Goal: Task Accomplishment & Management: Use online tool/utility

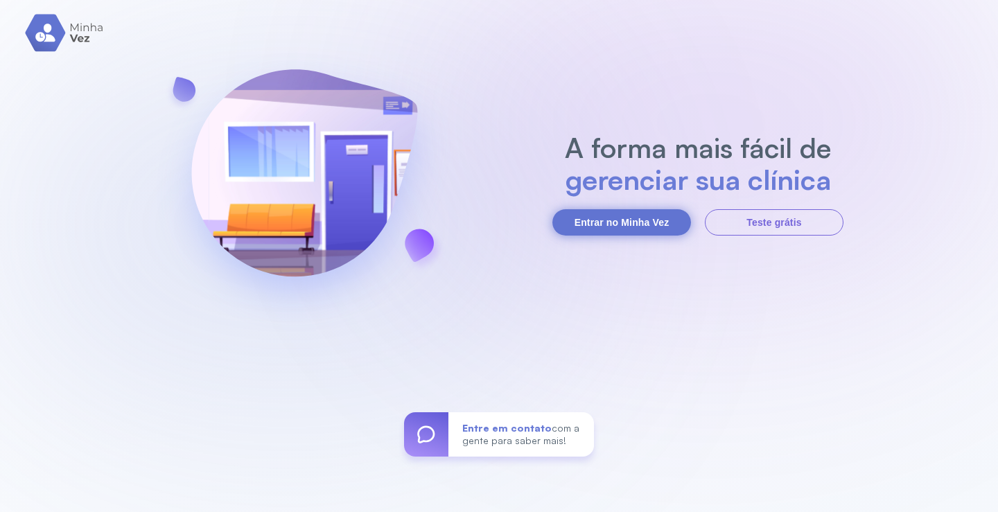
click at [638, 221] on button "Entrar no Minha Vez" at bounding box center [621, 222] width 139 height 26
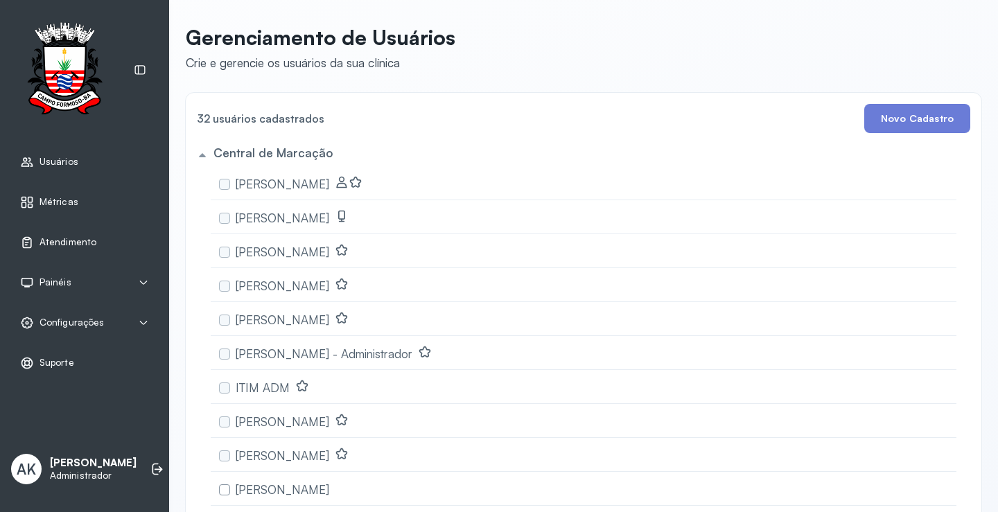
click at [77, 239] on span "Atendimento" at bounding box center [67, 242] width 57 height 12
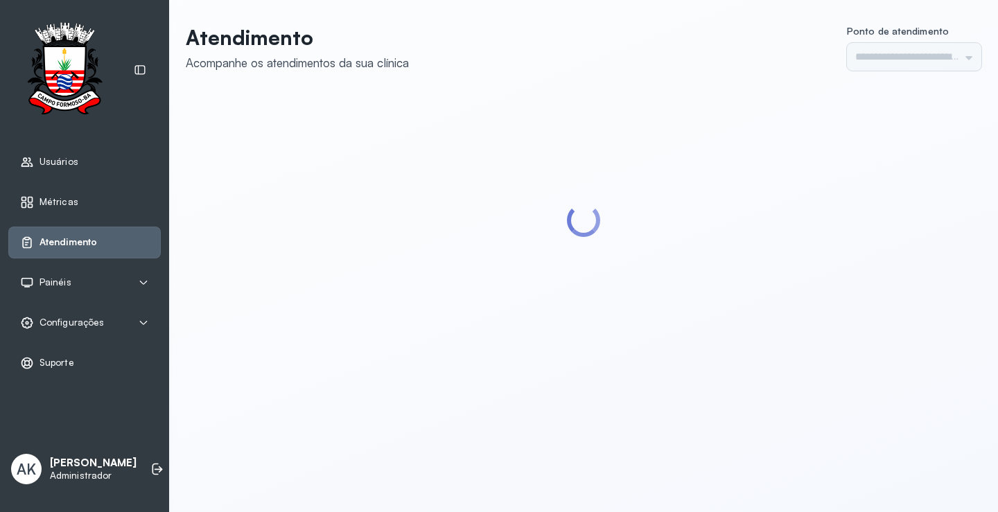
type input "*********"
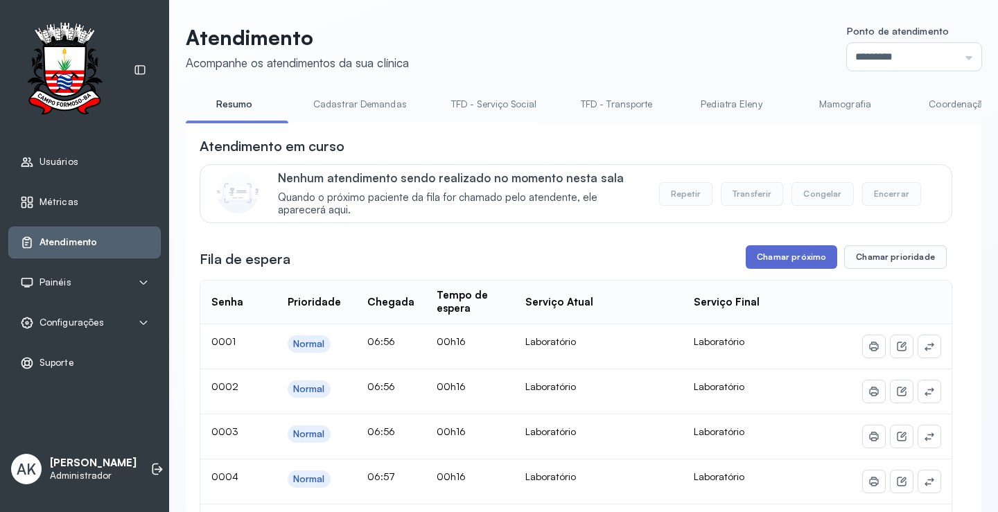
click at [791, 257] on button "Chamar próximo" at bounding box center [790, 257] width 91 height 24
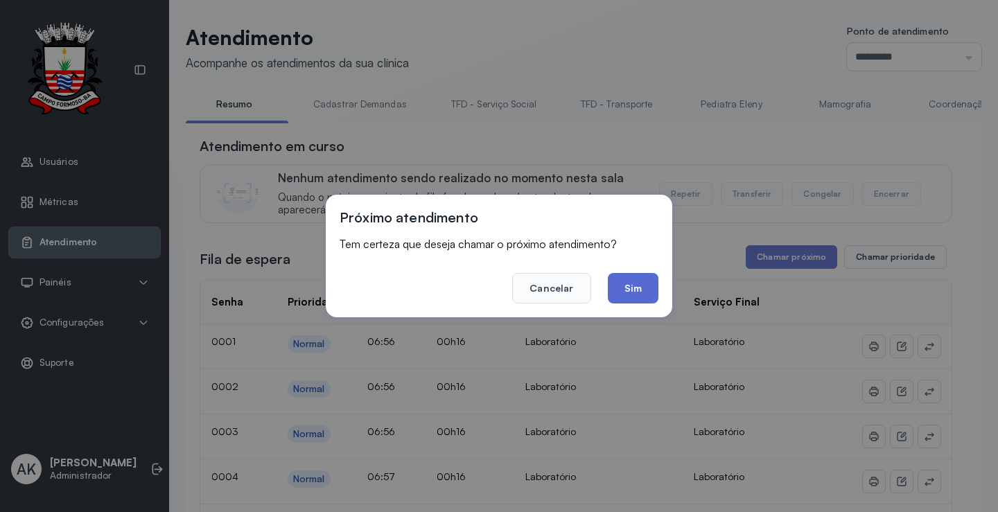
click at [644, 283] on button "Sim" at bounding box center [633, 288] width 51 height 30
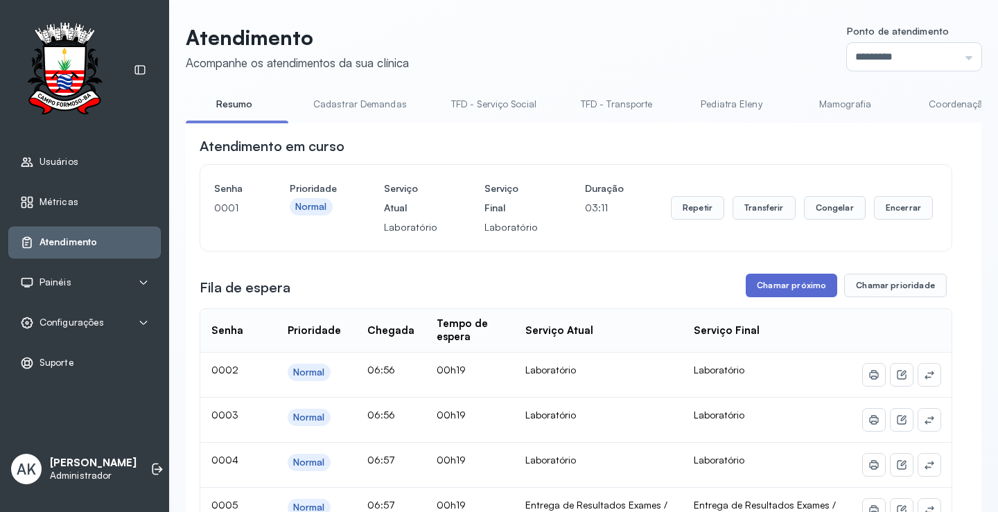
click at [774, 281] on button "Chamar próximo" at bounding box center [790, 286] width 91 height 24
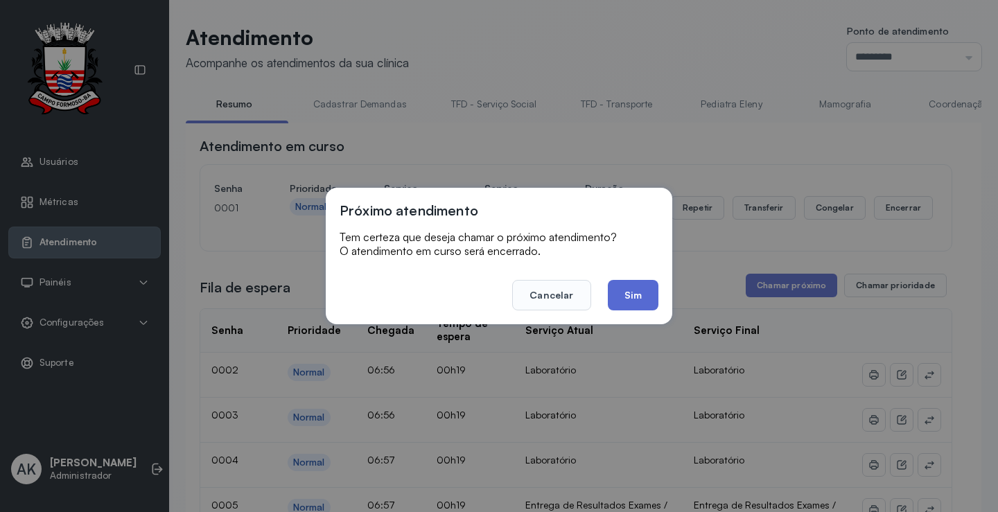
click at [632, 294] on button "Sim" at bounding box center [633, 295] width 51 height 30
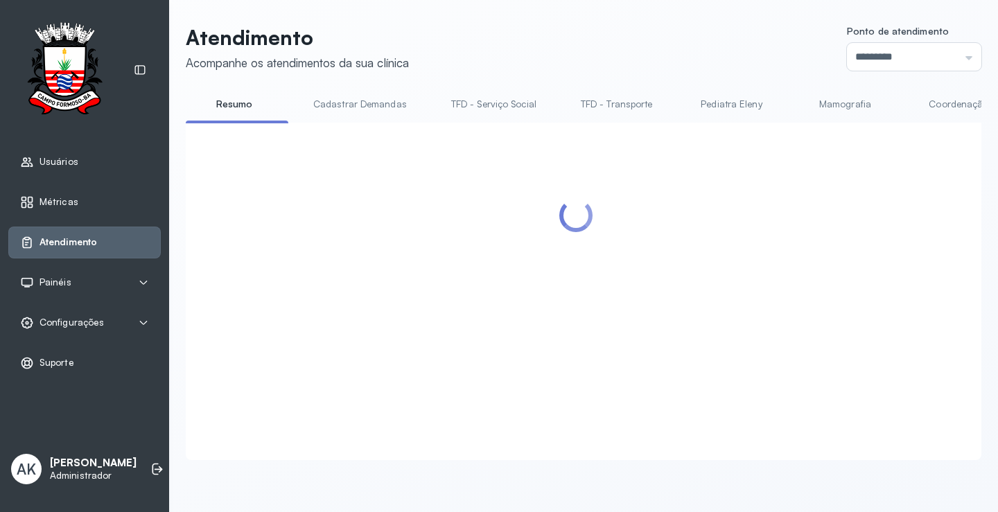
click at [364, 107] on link "Cadastrar Demandas" at bounding box center [359, 104] width 121 height 23
click at [236, 109] on link "Resumo" at bounding box center [234, 104] width 97 height 23
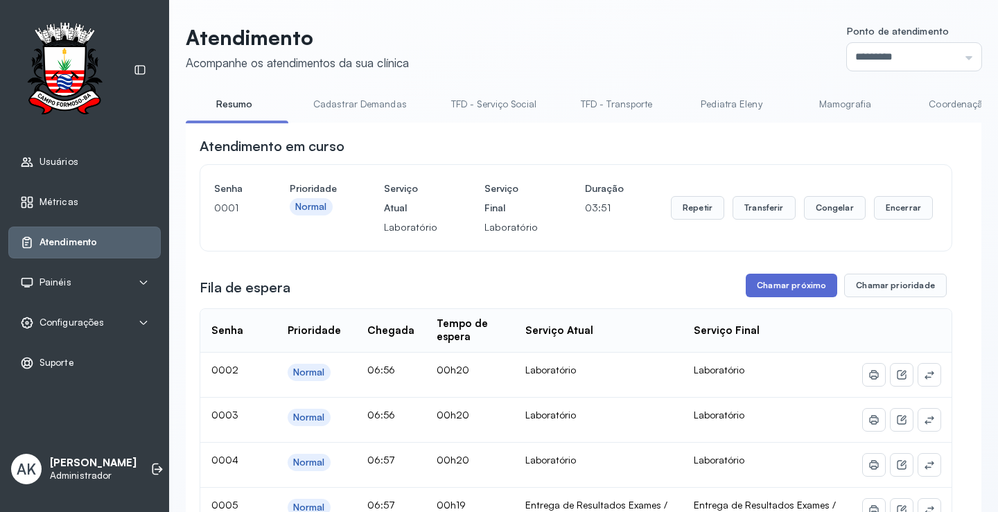
click at [810, 291] on button "Chamar próximo" at bounding box center [790, 286] width 91 height 24
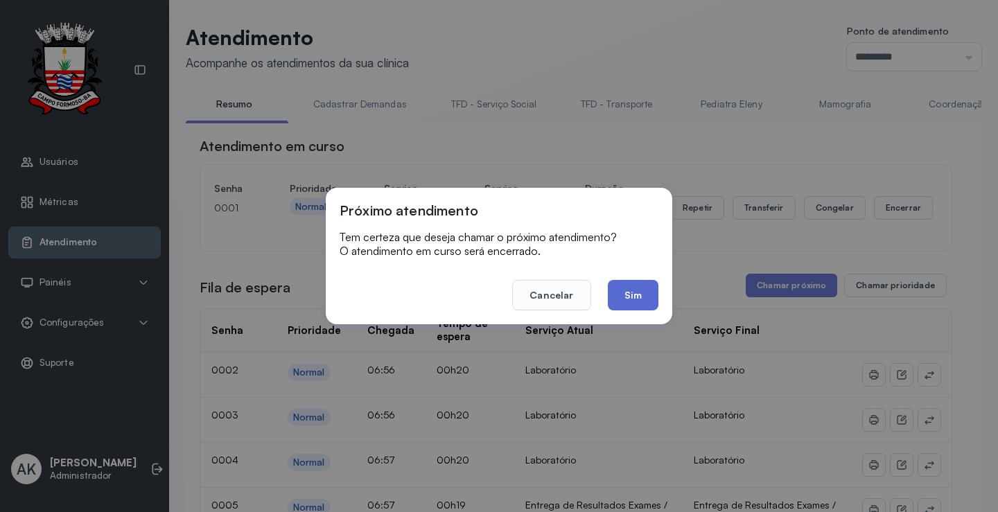
click at [639, 298] on button "Sim" at bounding box center [633, 295] width 51 height 30
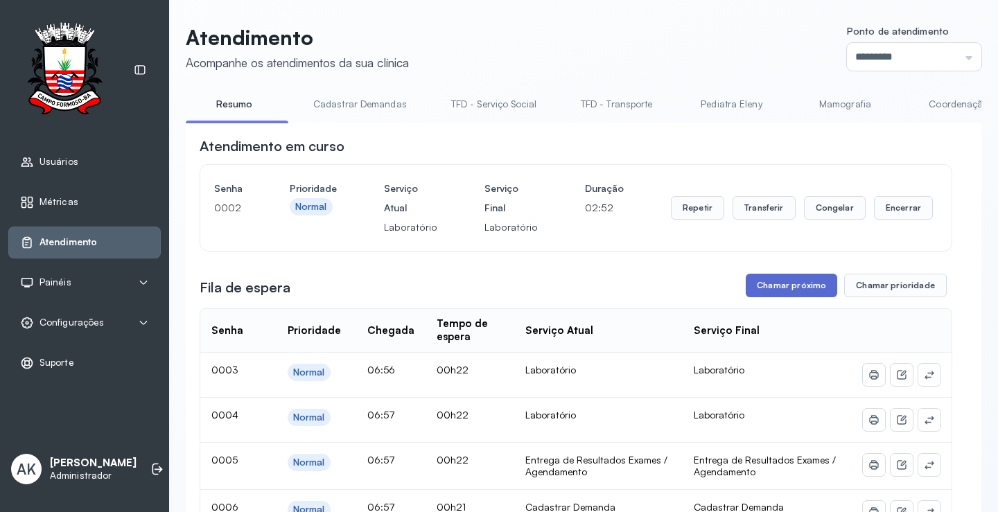
click at [771, 285] on button "Chamar próximo" at bounding box center [790, 286] width 91 height 24
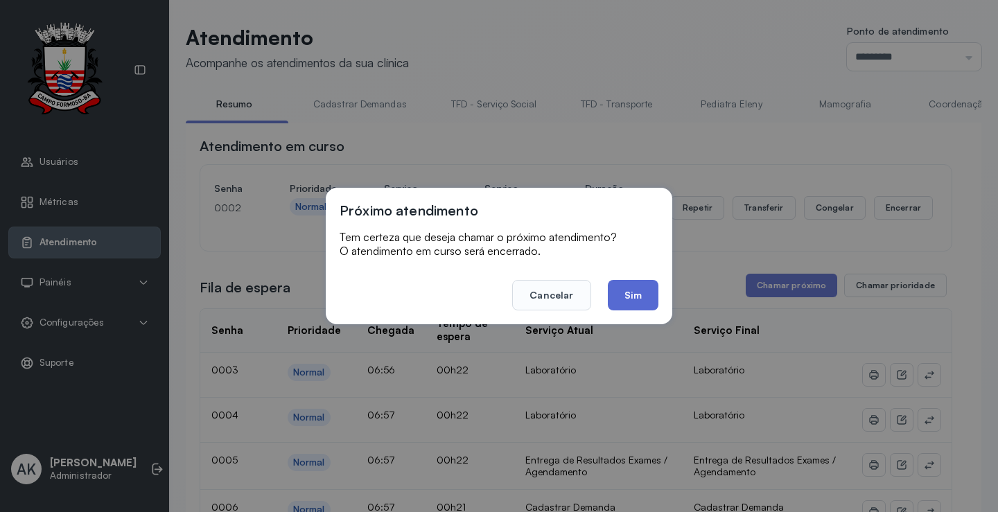
click at [616, 292] on button "Sim" at bounding box center [633, 295] width 51 height 30
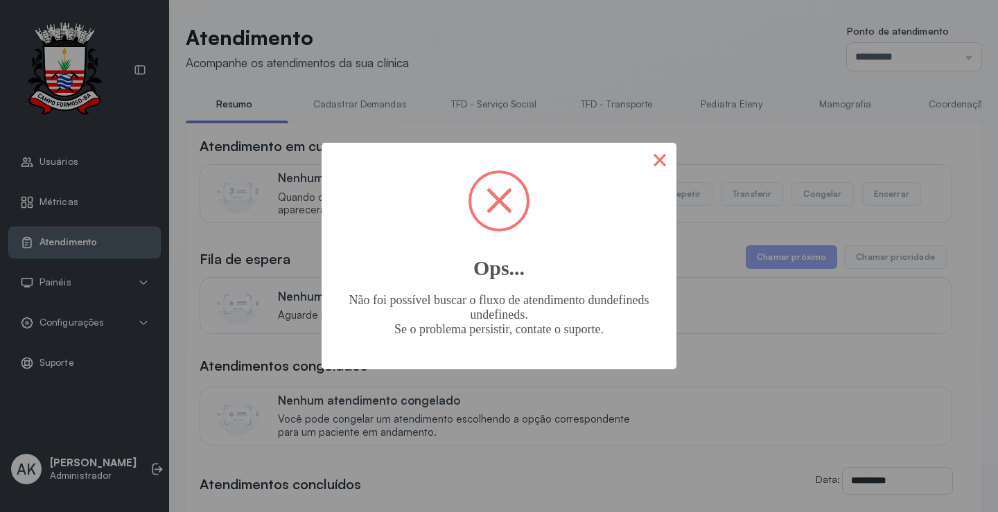
click at [651, 170] on button "×" at bounding box center [659, 159] width 33 height 33
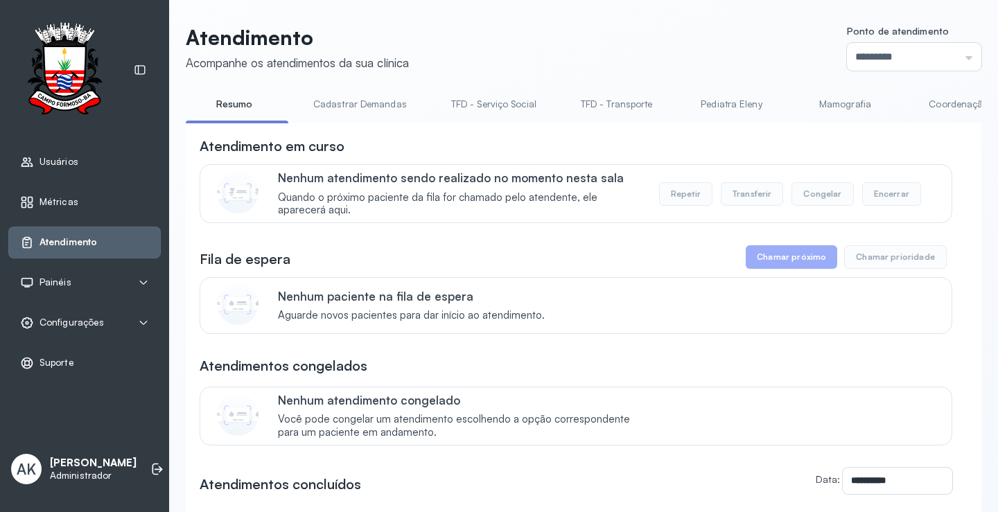
click at [348, 102] on link "Cadastrar Demandas" at bounding box center [359, 104] width 121 height 23
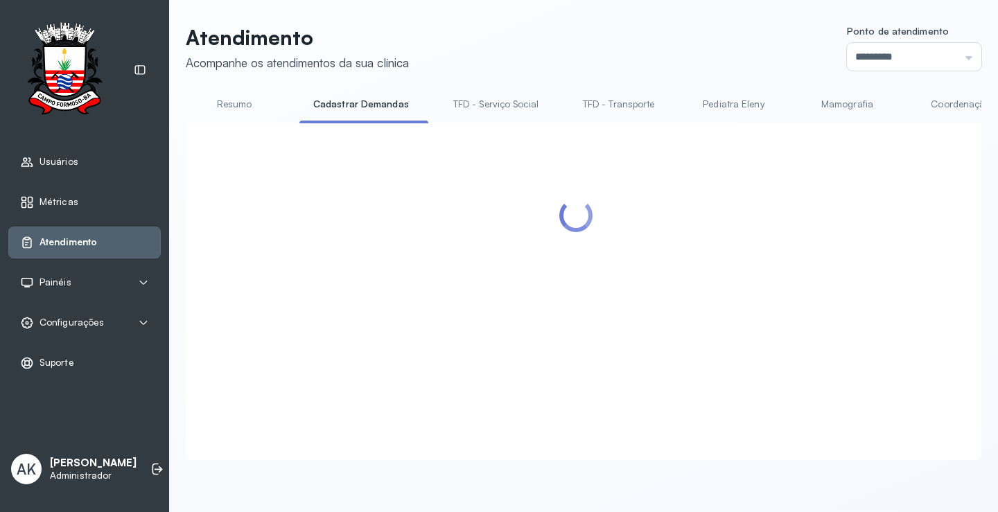
click at [247, 98] on body "Usuários Métricas Atendimento Painéis Totem Tv Configurações Geral Fluxo de ate…" at bounding box center [499, 256] width 998 height 512
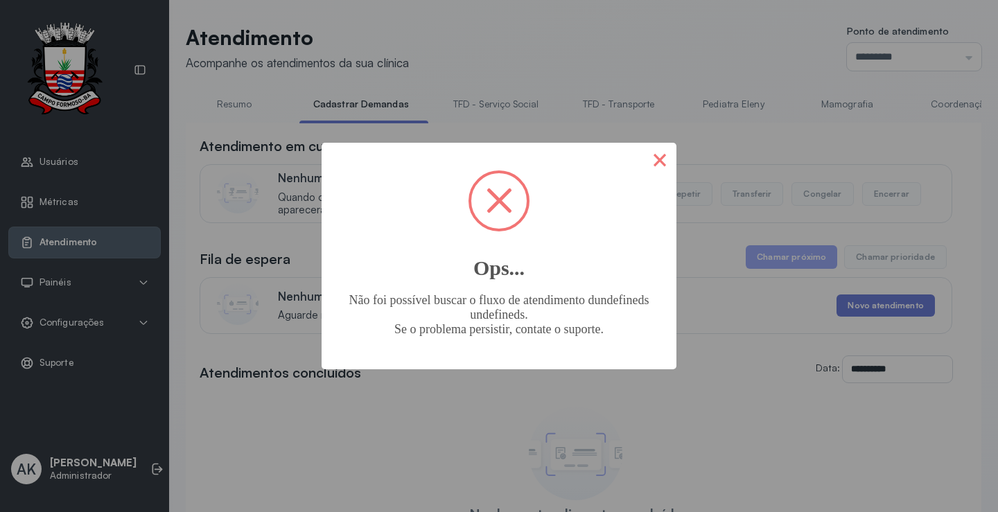
click at [661, 158] on button "×" at bounding box center [659, 159] width 33 height 33
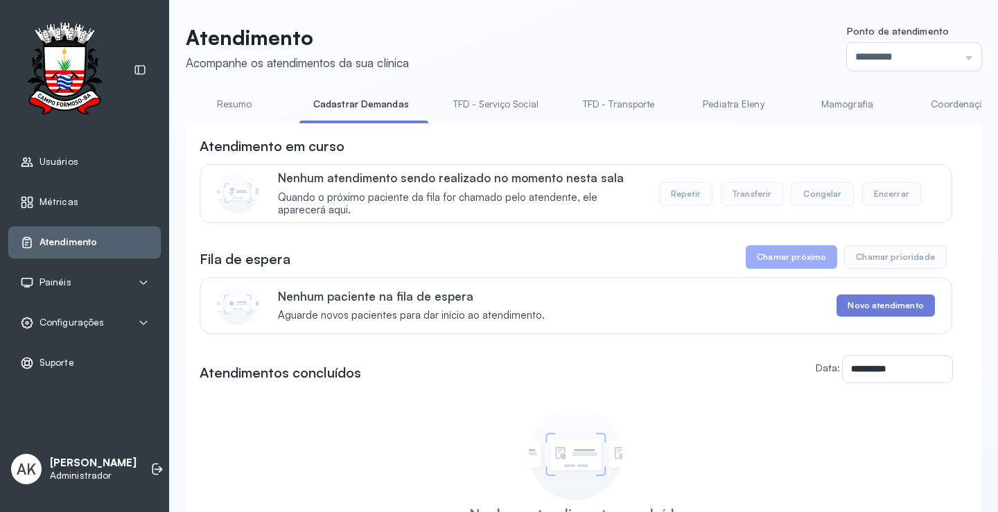
click at [237, 100] on link "Resumo" at bounding box center [234, 104] width 97 height 23
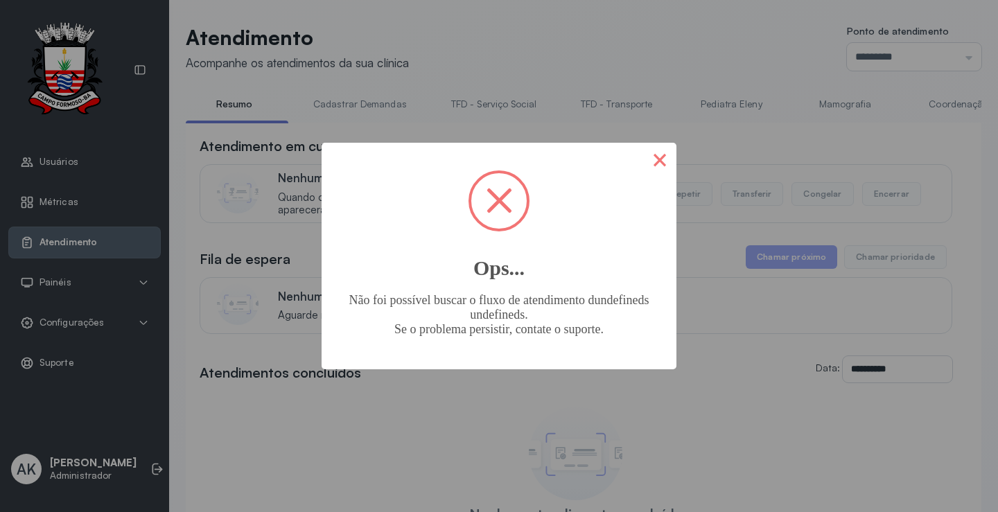
click at [657, 156] on button "×" at bounding box center [659, 159] width 33 height 33
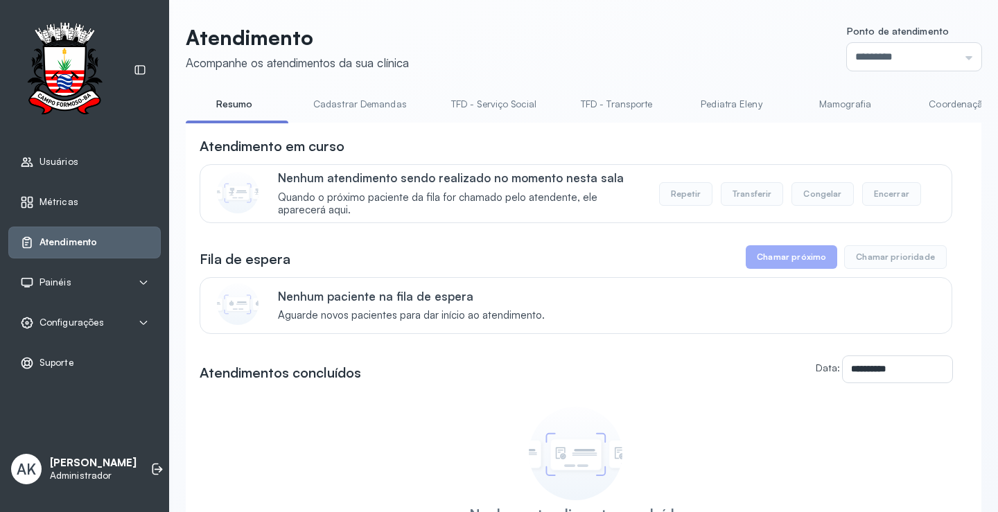
click at [328, 97] on link "Cadastrar Demandas" at bounding box center [359, 104] width 121 height 23
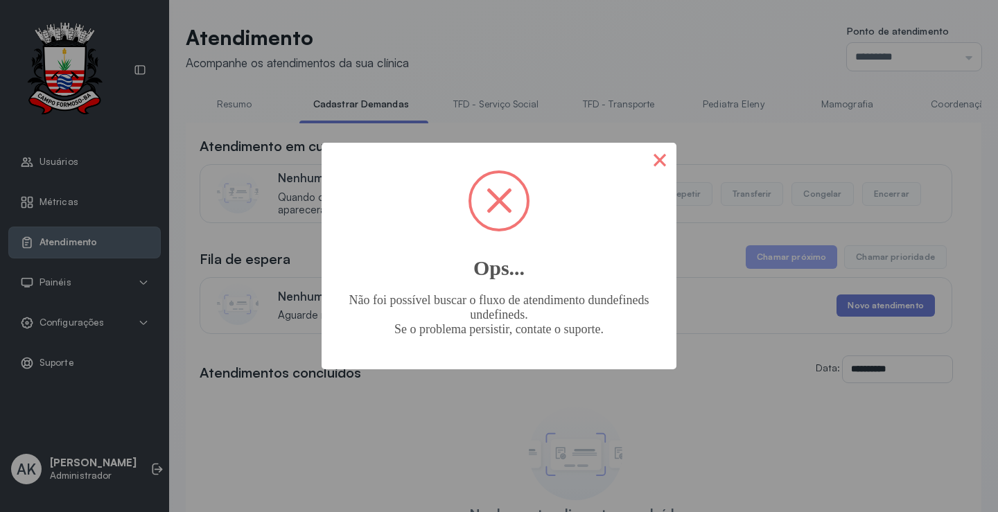
click at [660, 149] on button "×" at bounding box center [659, 159] width 33 height 33
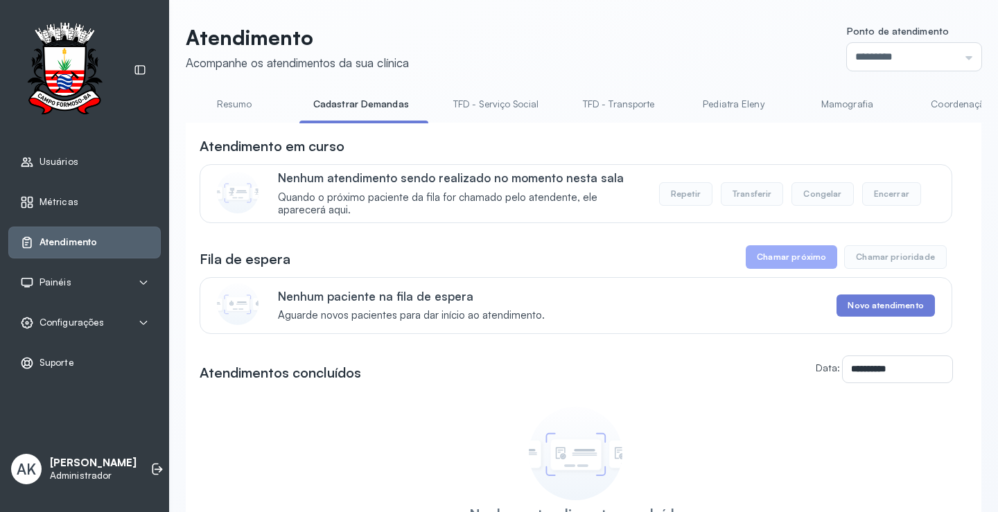
click at [244, 108] on link "Resumo" at bounding box center [234, 104] width 97 height 23
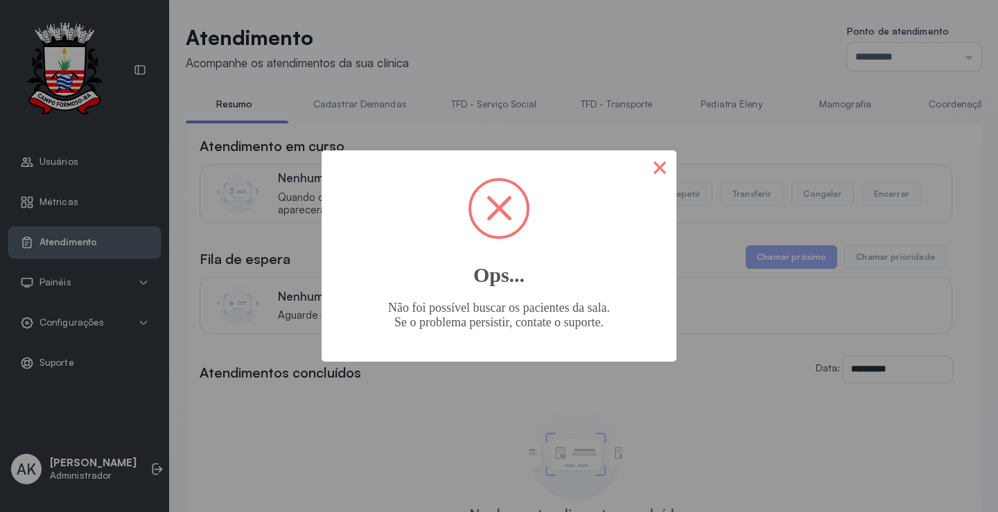
click at [645, 163] on button "×" at bounding box center [659, 166] width 33 height 33
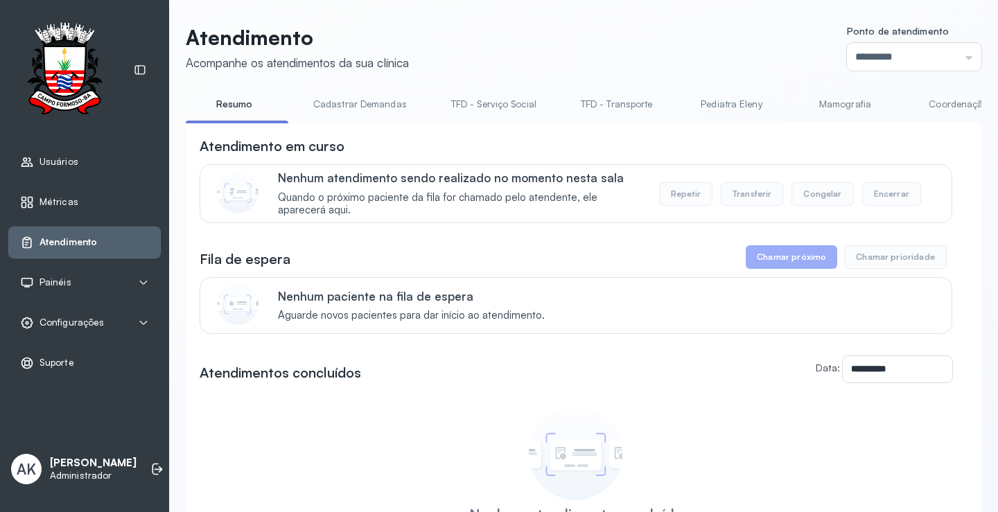
click at [355, 100] on link "Cadastrar Demandas" at bounding box center [359, 104] width 121 height 23
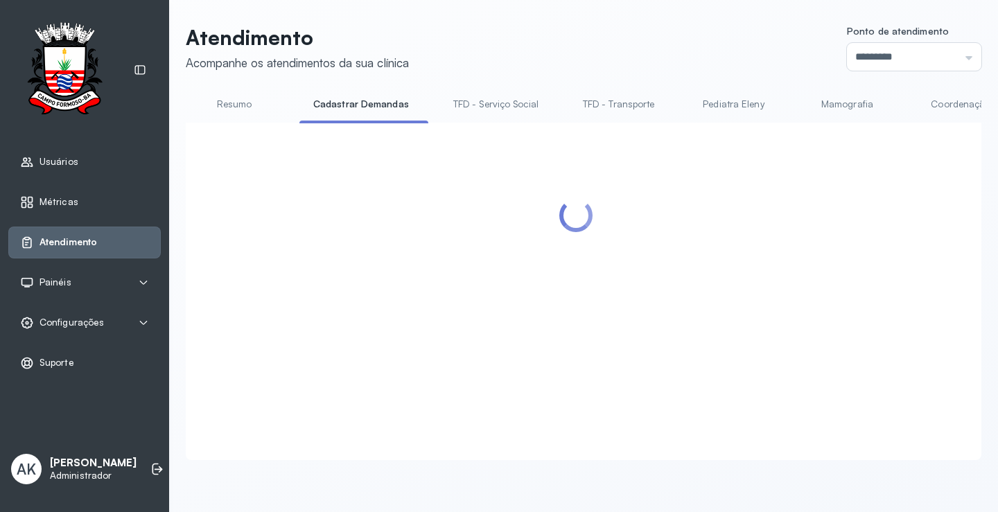
click at [222, 108] on link "Resumo" at bounding box center [234, 104] width 97 height 23
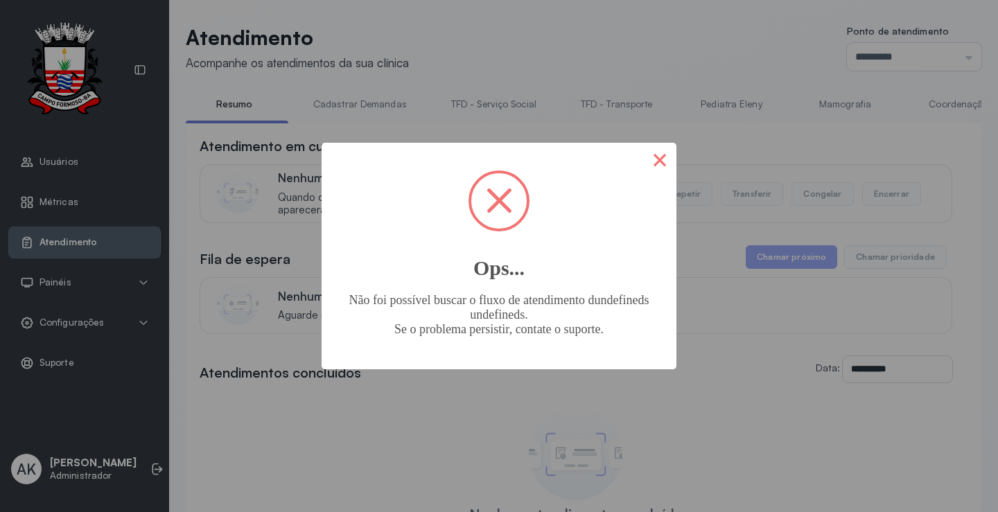
click at [655, 162] on button "×" at bounding box center [659, 159] width 33 height 33
click at [660, 162] on button "×" at bounding box center [659, 159] width 33 height 33
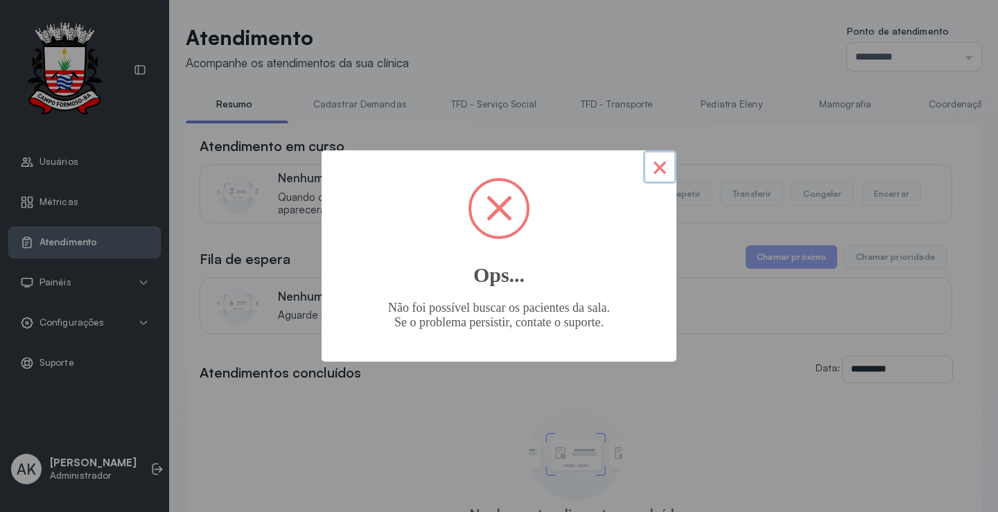
click at [654, 172] on button "×" at bounding box center [659, 166] width 33 height 33
click at [664, 169] on button "×" at bounding box center [659, 166] width 33 height 33
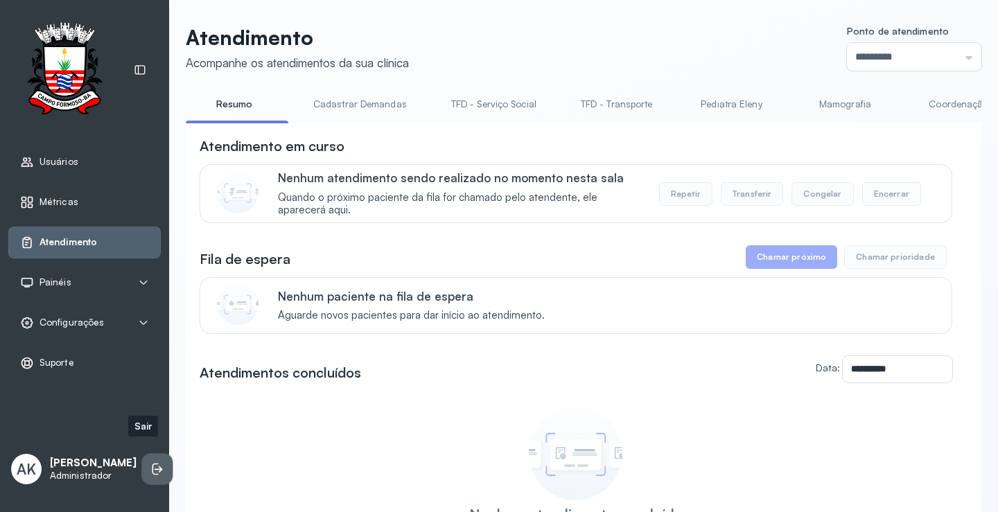
click at [148, 454] on li at bounding box center [157, 469] width 30 height 30
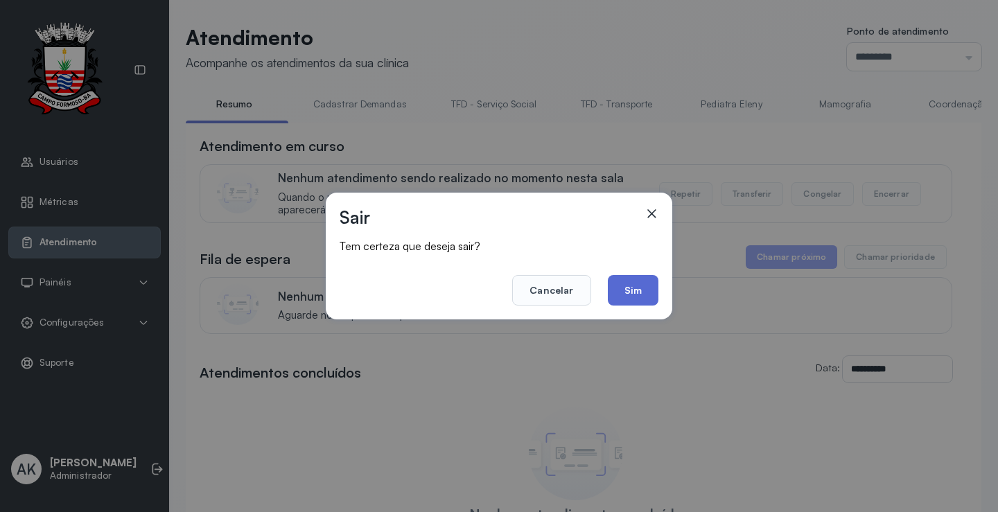
click at [644, 289] on button "Sim" at bounding box center [633, 290] width 51 height 30
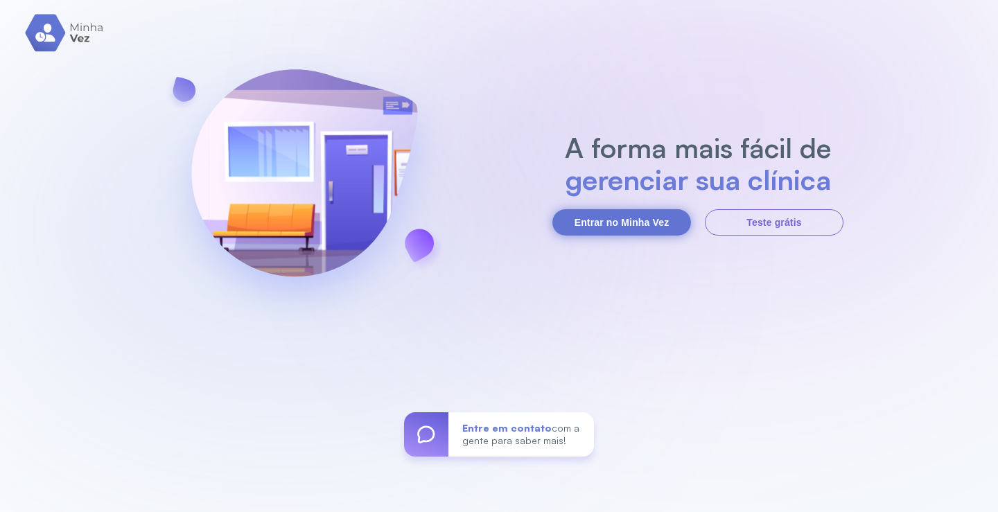
click at [671, 222] on button "Entrar no Minha Vez" at bounding box center [621, 222] width 139 height 26
click at [650, 227] on button "Entrar no Minha Vez" at bounding box center [621, 222] width 139 height 26
click at [669, 229] on button "Entrar no Minha Vez" at bounding box center [621, 222] width 139 height 26
click at [619, 227] on button "Entrar no Minha Vez" at bounding box center [621, 222] width 139 height 26
click at [615, 211] on button "Entrar no Minha Vez" at bounding box center [621, 222] width 139 height 26
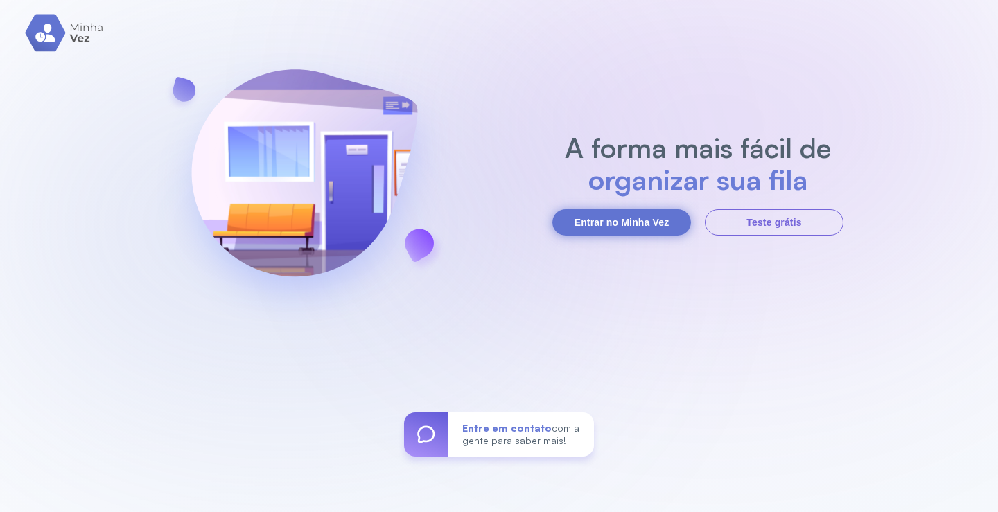
click at [615, 213] on button "Entrar no Minha Vez" at bounding box center [621, 222] width 139 height 26
